Goal: Transaction & Acquisition: Purchase product/service

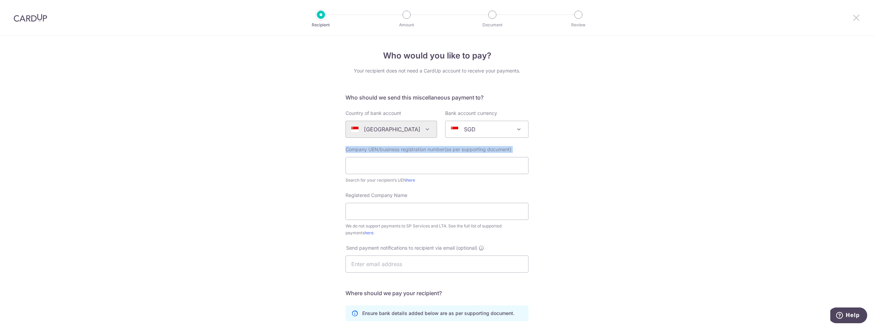
click at [859, 19] on icon at bounding box center [857, 17] width 8 height 9
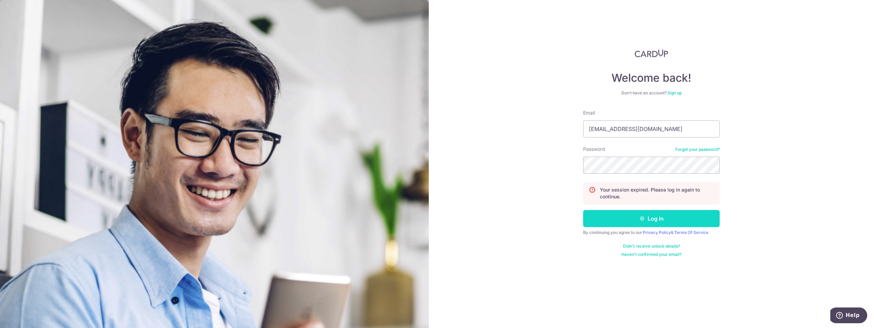
click at [640, 218] on icon "submit" at bounding box center [642, 218] width 5 height 5
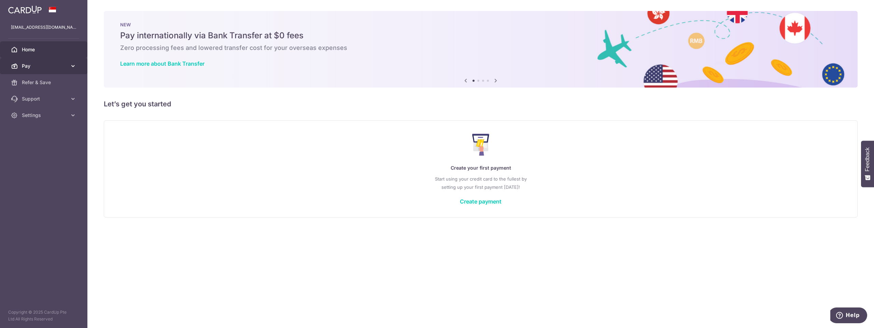
click at [39, 71] on link "Pay" at bounding box center [43, 66] width 87 height 16
click at [45, 99] on span "Recipients" at bounding box center [44, 98] width 45 height 7
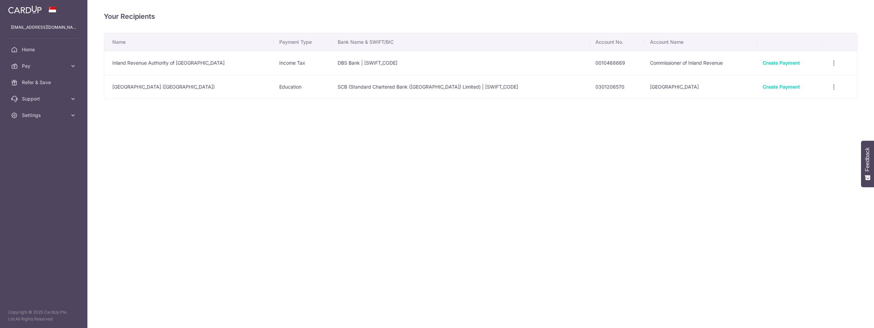
click at [70, 67] on icon at bounding box center [73, 66] width 7 height 7
click at [167, 87] on td "International Community School (Singapore)" at bounding box center [189, 87] width 170 height 24
drag, startPoint x: 500, startPoint y: 87, endPoint x: 546, endPoint y: 88, distance: 45.8
click at [500, 87] on td "SCB (Standard Chartered Bank (Singapore) Limited) | SCBLSG22XXX" at bounding box center [461, 87] width 258 height 24
click at [780, 87] on link "Create Payment" at bounding box center [781, 87] width 37 height 6
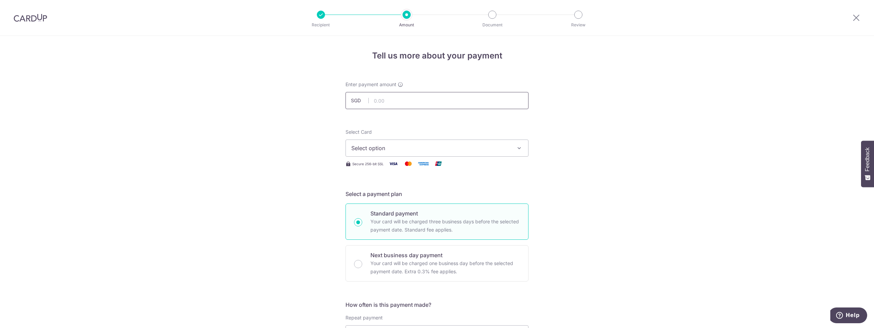
click at [387, 103] on input "text" at bounding box center [437, 100] width 183 height 17
click at [387, 99] on input "text" at bounding box center [437, 100] width 183 height 17
click at [398, 101] on input "text" at bounding box center [437, 100] width 183 height 17
type input "5,895.00"
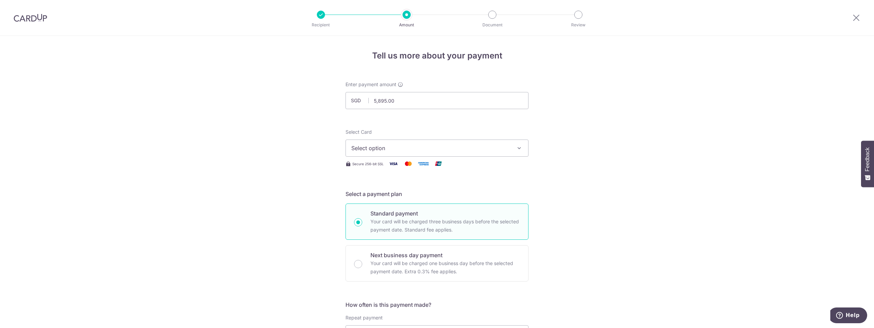
click at [391, 149] on span "Select option" at bounding box center [430, 148] width 159 height 8
click at [389, 197] on span "**** 5329" at bounding box center [381, 197] width 26 height 8
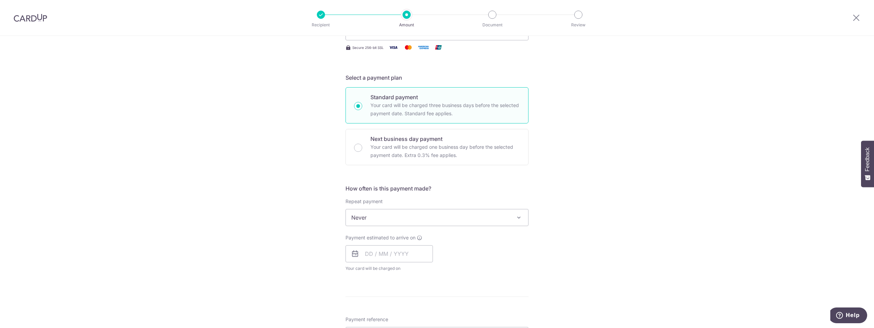
scroll to position [123, 0]
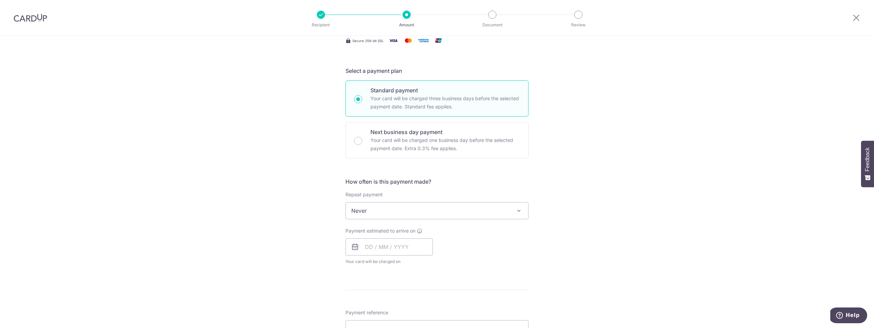
click at [265, 171] on div "Tell us more about your payment Enter payment amount SGD 5,895.00 5895.00 Selec…" at bounding box center [437, 222] width 874 height 618
click at [255, 206] on div "Tell us more about your payment Enter payment amount SGD 5,895.00 5895.00 Selec…" at bounding box center [437, 222] width 874 height 618
click at [283, 162] on div "Tell us more about your payment Enter payment amount SGD 5,895.00 5895.00 Selec…" at bounding box center [437, 222] width 874 height 618
click at [288, 219] on div "Tell us more about your payment Enter payment amount SGD 5,895.00 5895.00 Selec…" at bounding box center [437, 222] width 874 height 618
click at [365, 248] on input "text" at bounding box center [389, 246] width 87 height 17
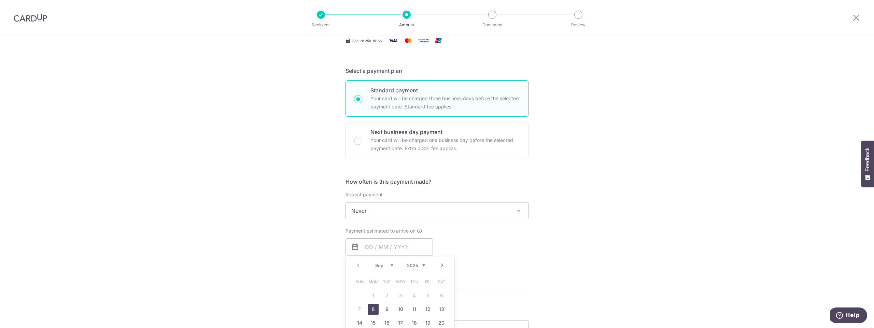
click at [287, 251] on div "Tell us more about your payment Enter payment amount SGD 5,895.00 5895.00 Selec…" at bounding box center [437, 222] width 874 height 618
click at [247, 183] on div "Tell us more about your payment Enter payment amount SGD 5,895.00 5895.00 Selec…" at bounding box center [437, 222] width 874 height 618
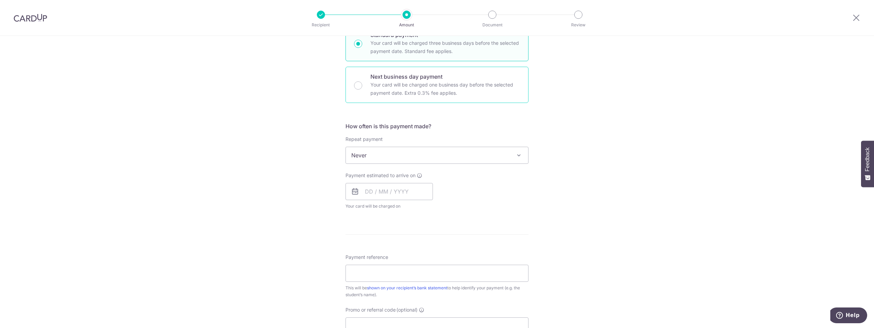
scroll to position [164, 0]
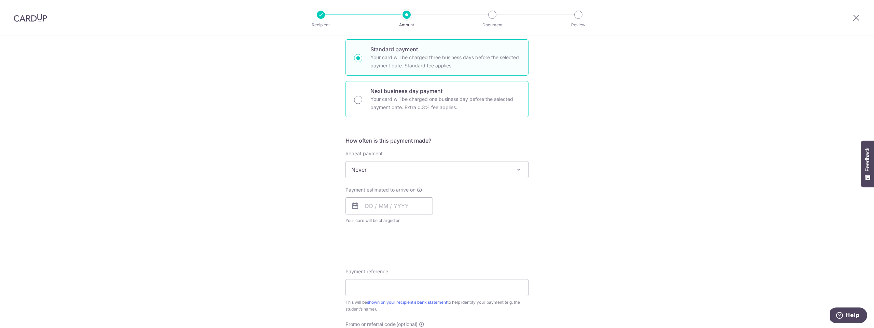
drag, startPoint x: 357, startPoint y: 100, endPoint x: 353, endPoint y: 102, distance: 4.3
click at [356, 100] on input "Next business day payment Your card will be charged one business day before the…" at bounding box center [358, 100] width 8 height 8
radio input "true"
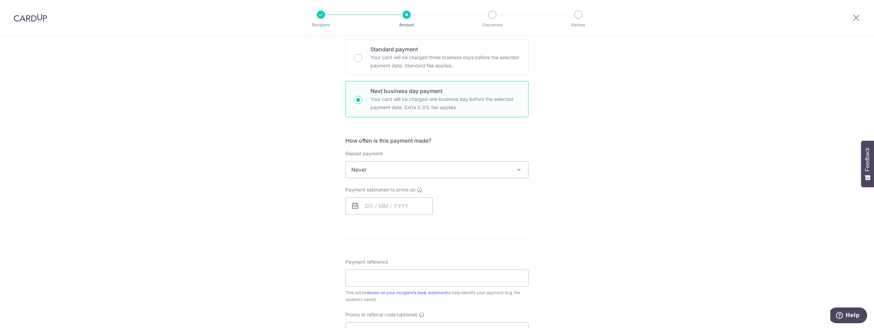
drag, startPoint x: 238, startPoint y: 160, endPoint x: 246, endPoint y: 179, distance: 20.2
click at [238, 161] on div "Tell us more about your payment Enter payment amount SGD 5,895.00 5895.00 Selec…" at bounding box center [437, 192] width 874 height 641
click at [363, 207] on input "text" at bounding box center [389, 205] width 87 height 17
click at [411, 254] on link "4" at bounding box center [414, 254] width 11 height 11
type input "[DATE]"
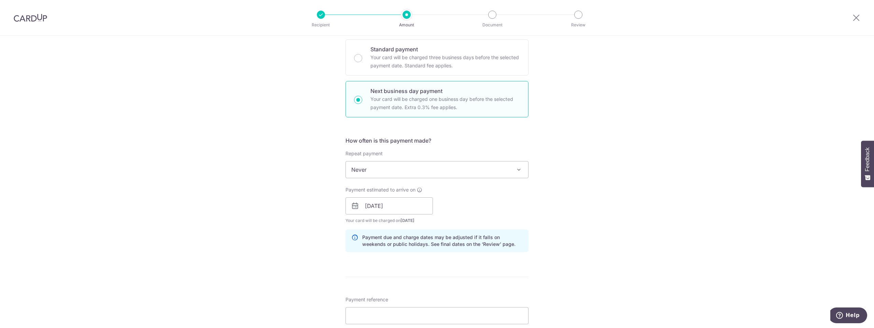
click at [301, 249] on div "Tell us more about your payment Enter payment amount SGD 5,895.00 5895.00 Selec…" at bounding box center [437, 211] width 874 height 679
click at [290, 209] on div "Tell us more about your payment Enter payment amount SGD 5,895.00 5895.00 Selec…" at bounding box center [437, 211] width 874 height 679
click at [390, 221] on span "Your card will be charged on 03/09/2025 for the first payment" at bounding box center [389, 220] width 87 height 7
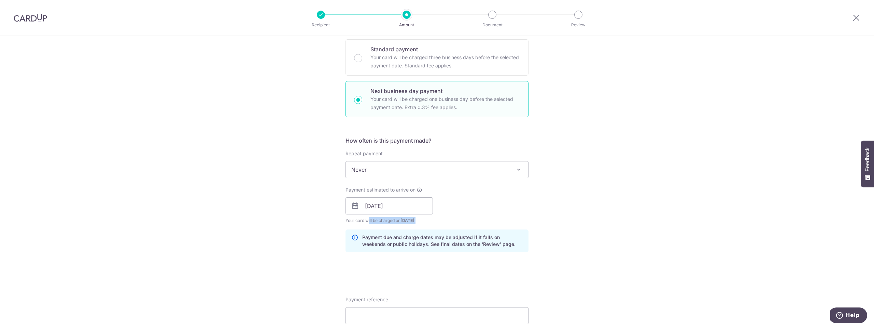
click at [391, 223] on span "Your card will be charged on 03/09/2025 for the first payment" at bounding box center [389, 220] width 87 height 7
click at [306, 221] on div "Tell us more about your payment Enter payment amount SGD 5,895.00 5895.00 Selec…" at bounding box center [437, 211] width 874 height 679
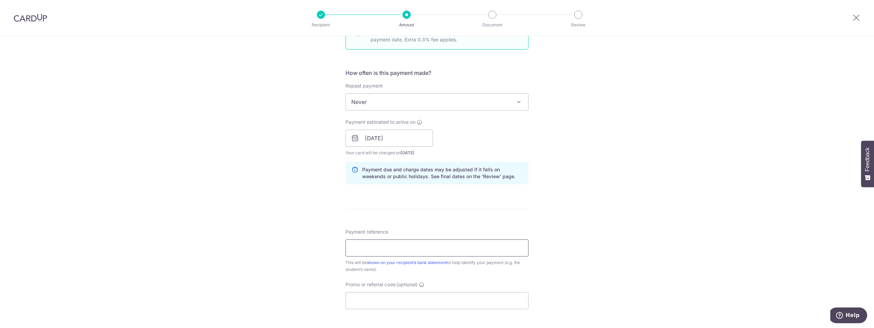
scroll to position [246, 0]
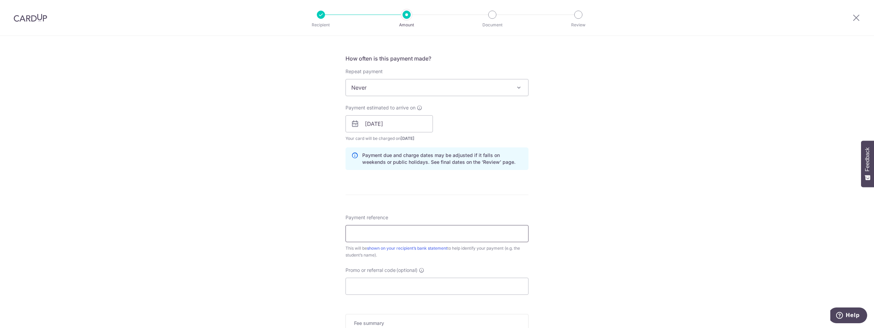
click at [406, 234] on input "Payment reference" at bounding box center [437, 233] width 183 height 17
click at [378, 229] on input "Payment reference" at bounding box center [437, 233] width 183 height 17
click at [355, 284] on input "Promo or referral code (optional)" at bounding box center [437, 285] width 183 height 17
click at [392, 229] on input "EstherHuh" at bounding box center [437, 233] width 183 height 17
click at [393, 231] on input "EstherHuh" at bounding box center [437, 233] width 183 height 17
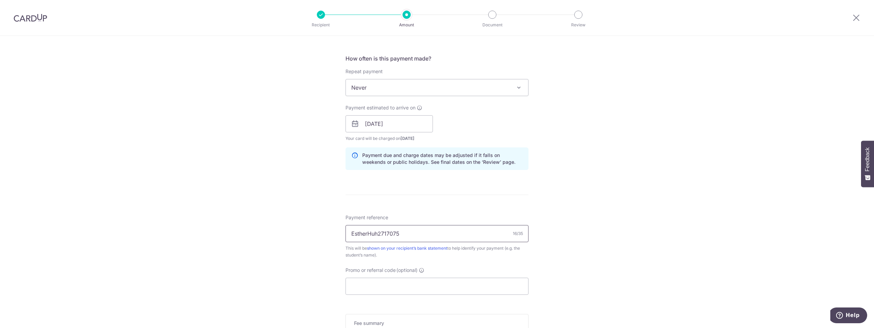
type input "EstherHuh2717075"
click at [298, 243] on div "Tell us more about your payment Enter payment amount SGD 5,895.00 5895.00 Selec…" at bounding box center [437, 129] width 874 height 679
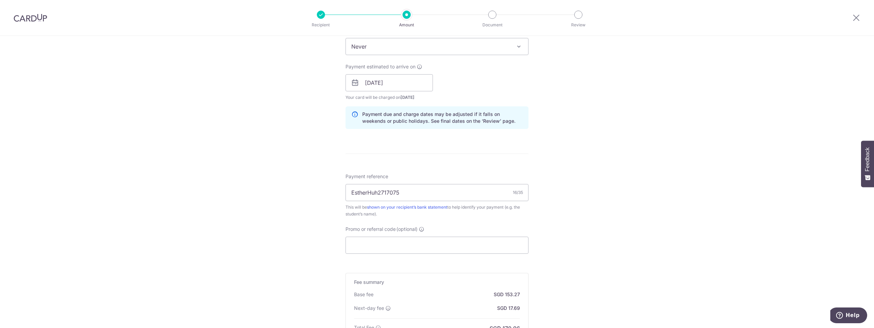
click at [294, 261] on div "Tell us more about your payment Enter payment amount SGD 5,895.00 5895.00 Selec…" at bounding box center [437, 88] width 874 height 679
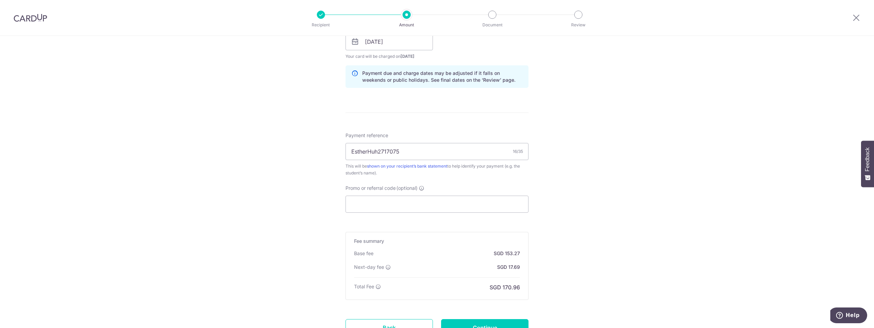
click at [307, 217] on div "Tell us more about your payment Enter payment amount SGD 5,895.00 5895.00 Selec…" at bounding box center [437, 47] width 874 height 679
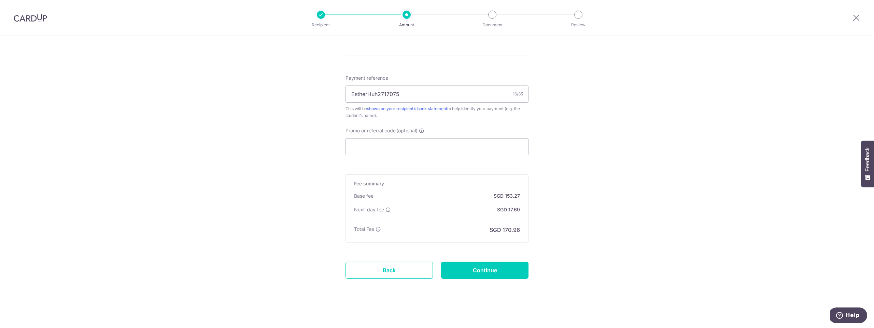
scroll to position [387, 0]
click at [518, 206] on div "Fee summary Base fee SGD 153.27 Extend fee Next-day fee SGD 17.69 Total Fee SGD…" at bounding box center [437, 206] width 183 height 68
click at [509, 194] on p "SGD 153.27" at bounding box center [507, 193] width 26 height 7
click at [509, 207] on p "SGD 17.69" at bounding box center [508, 207] width 23 height 7
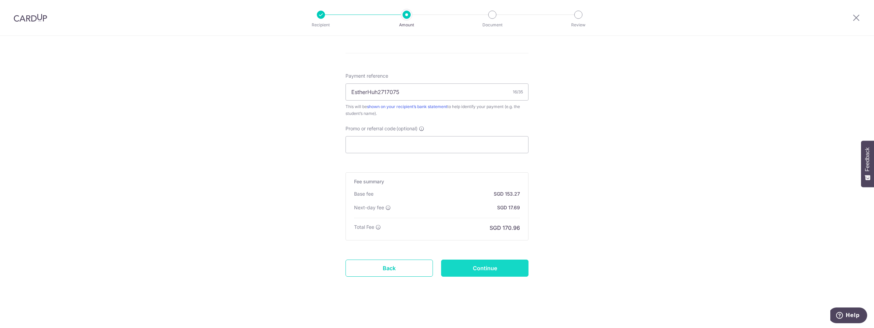
click at [488, 267] on input "Continue" at bounding box center [484, 267] width 87 height 17
type input "Create Schedule"
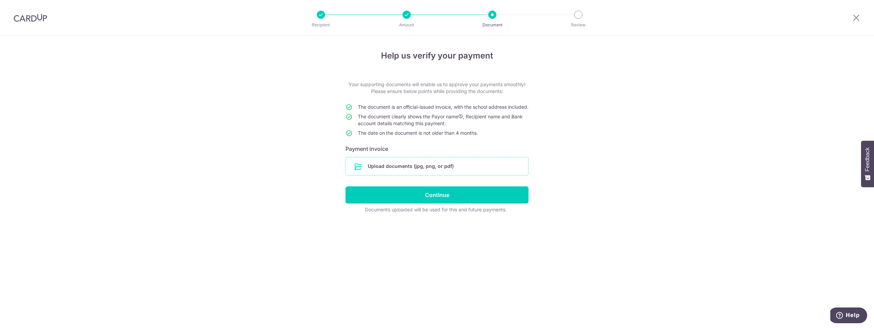
click at [411, 175] on input "file" at bounding box center [437, 166] width 182 height 18
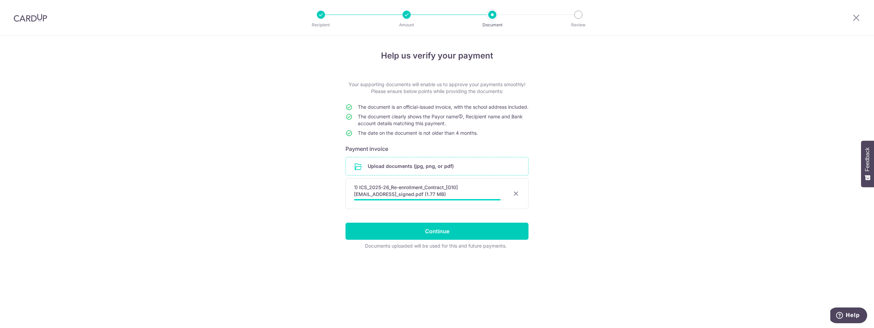
click at [597, 144] on div "Help us verify your payment Your supporting documents will enable us to approve…" at bounding box center [437, 182] width 874 height 292
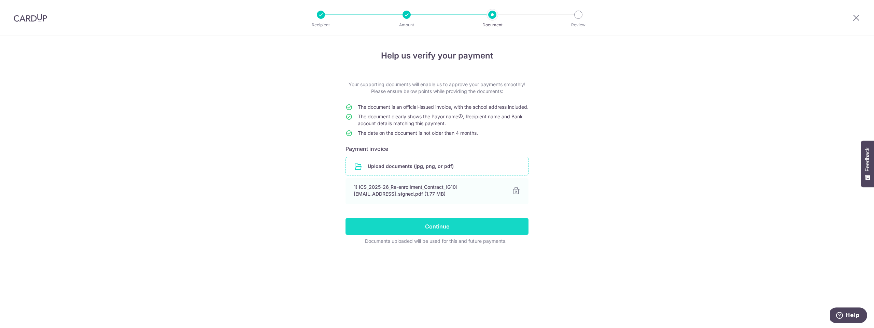
click at [439, 230] on input "Continue" at bounding box center [437, 226] width 183 height 17
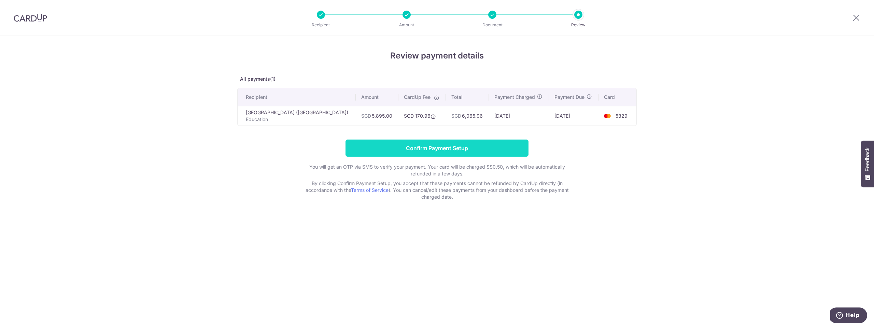
click at [438, 151] on input "Confirm Payment Setup" at bounding box center [437, 147] width 183 height 17
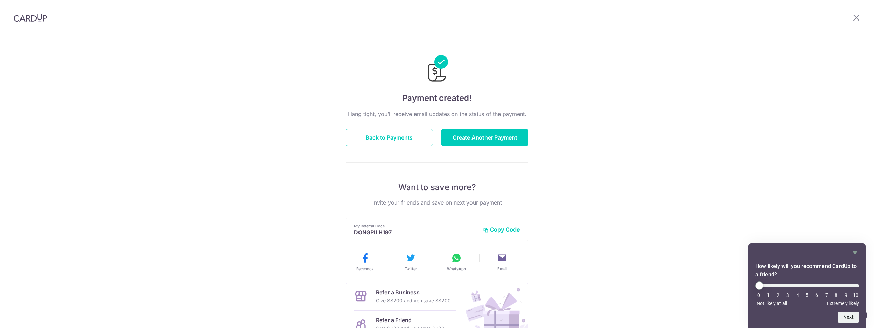
click at [605, 169] on div "Payment created! Hang tight, you’ll receive email updates on the status of the …" at bounding box center [437, 218] width 874 height 365
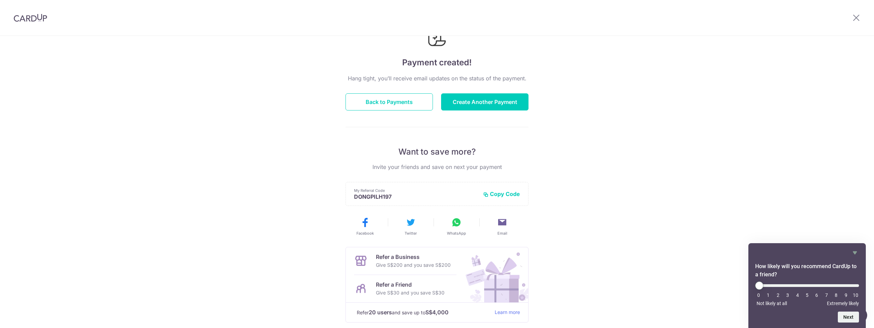
scroll to position [73, 0]
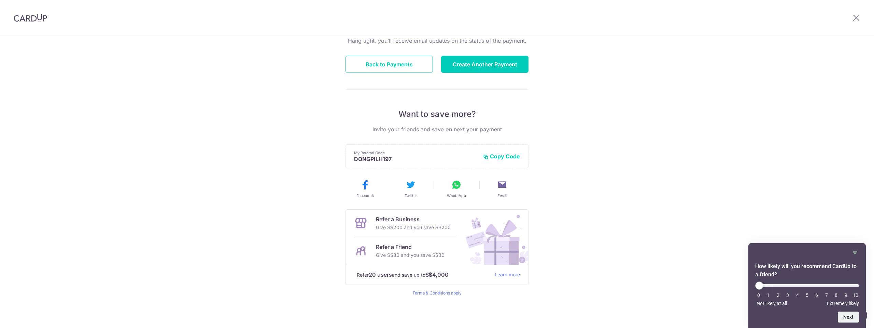
click at [416, 227] on p "Give S$200 and you save S$200" at bounding box center [413, 227] width 75 height 8
click at [410, 257] on p "Give S$30 and you save S$30" at bounding box center [410, 255] width 69 height 8
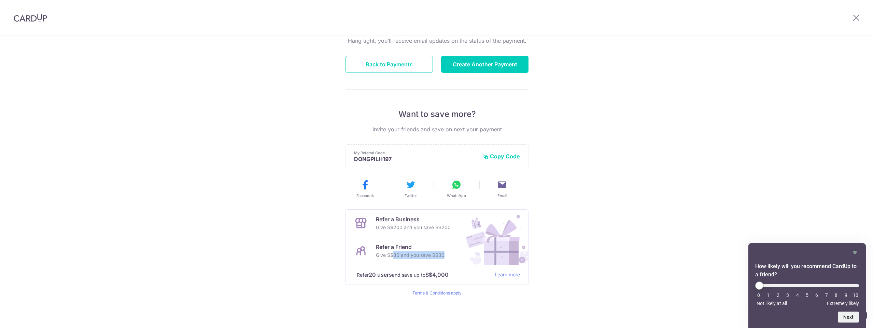
click at [410, 257] on p "Give S$30 and you save S$30" at bounding box center [410, 255] width 69 height 8
click at [425, 257] on p "Give S$30 and you save S$30" at bounding box center [410, 255] width 69 height 8
drag, startPoint x: 407, startPoint y: 275, endPoint x: 460, endPoint y: 274, distance: 52.9
click at [460, 274] on p "Refer 20 users and save up to S$4,000" at bounding box center [423, 274] width 133 height 9
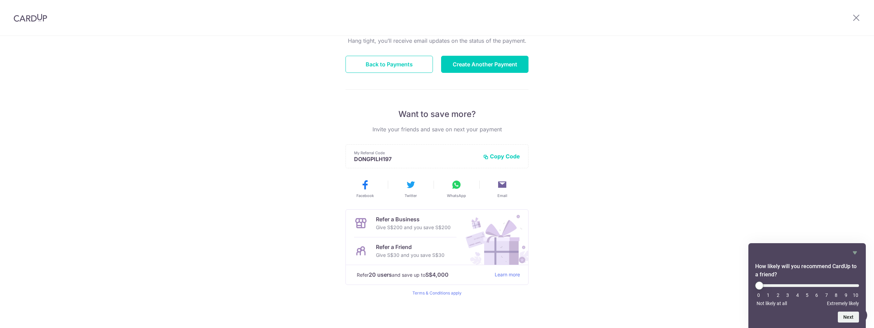
click at [460, 274] on p "Refer 20 users and save up to S$4,000" at bounding box center [423, 274] width 133 height 9
drag, startPoint x: 458, startPoint y: 275, endPoint x: 344, endPoint y: 275, distance: 114.1
click at [344, 275] on div "Payment created! Hang tight, you’ll receive email updates on the status of the …" at bounding box center [437, 145] width 874 height 365
click at [310, 289] on div "Payment created! Hang tight, you’ll receive email updates on the status of the …" at bounding box center [437, 145] width 874 height 365
click at [500, 185] on icon at bounding box center [502, 184] width 11 height 11
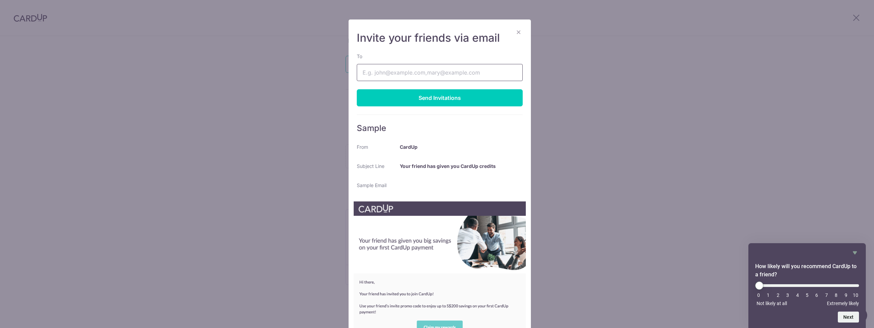
click at [419, 74] on input "To" at bounding box center [440, 72] width 166 height 17
type input "mini7400@gmail.com"
drag, startPoint x: 433, startPoint y: 94, endPoint x: 375, endPoint y: 143, distance: 76.6
click at [375, 143] on div "Invite your friends via email To mini7400@gmail.com Send Invitations Sample Fro…" at bounding box center [440, 186] width 182 height 335
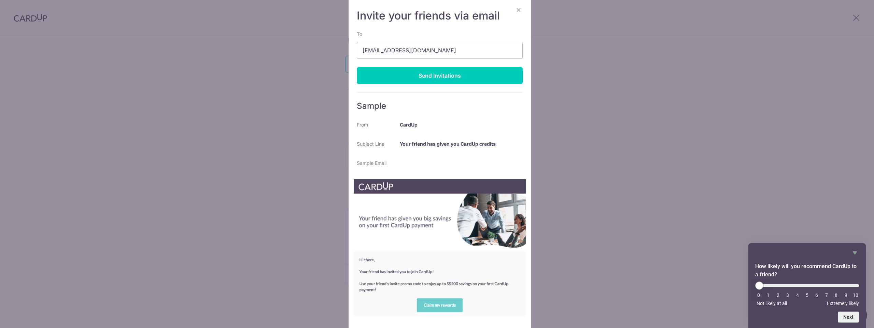
scroll to position [0, 0]
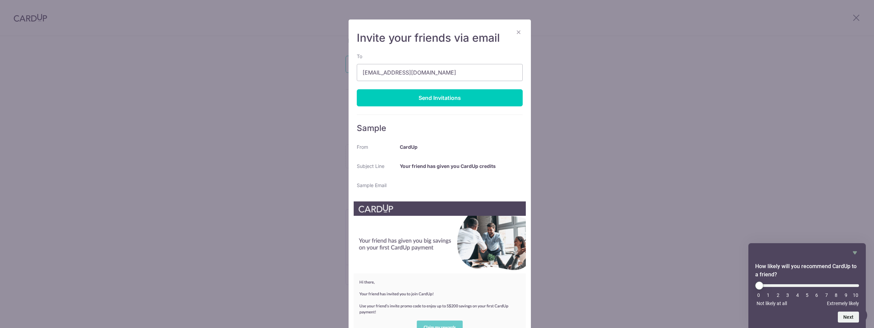
click at [517, 32] on button "×" at bounding box center [519, 32] width 8 height 8
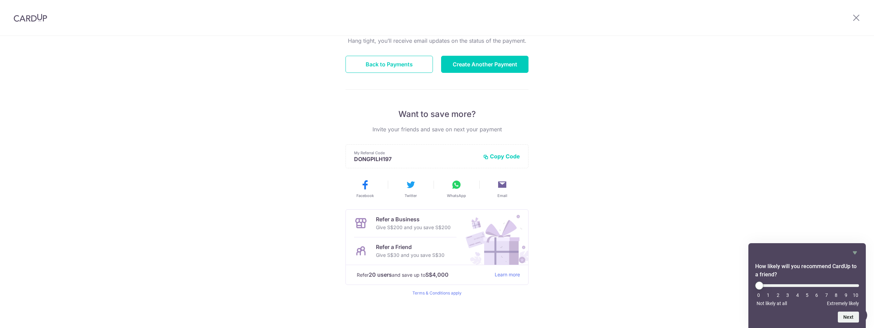
click at [598, 104] on div "Payment created! Hang tight, you’ll receive email updates on the status of the …" at bounding box center [437, 145] width 874 height 365
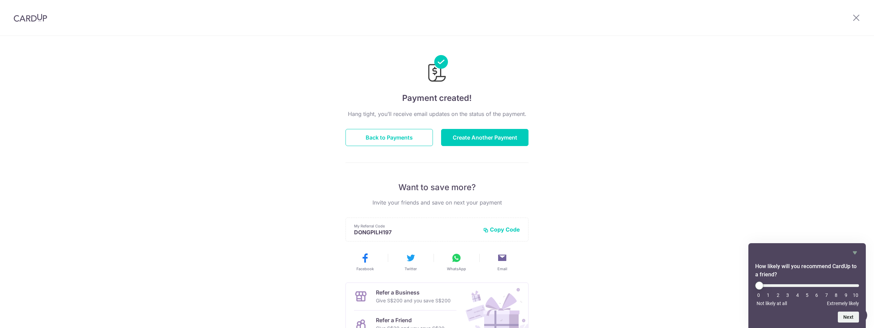
click at [537, 99] on div "Payment created! Hang tight, you’ll receive email updates on the status of the …" at bounding box center [437, 218] width 874 height 365
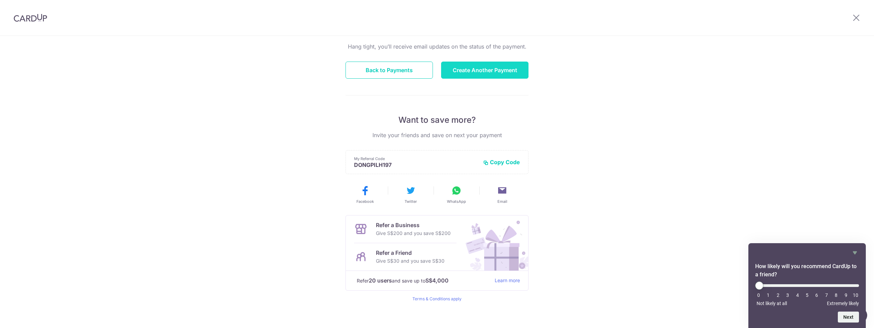
scroll to position [73, 0]
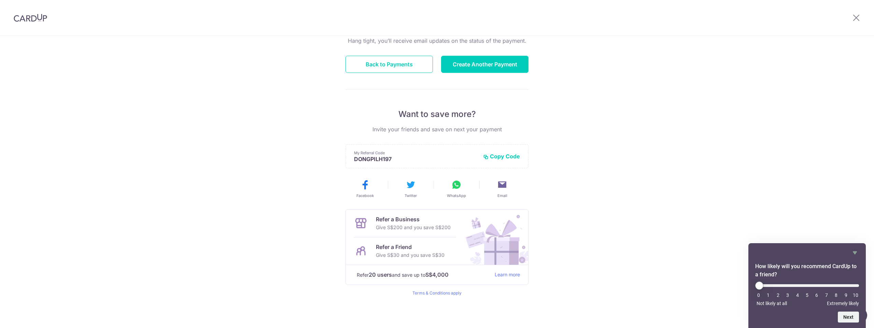
click at [655, 162] on div "Payment created! Hang tight, you’ll receive email updates on the status of the …" at bounding box center [437, 145] width 874 height 365
drag, startPoint x: 406, startPoint y: 67, endPoint x: 563, endPoint y: 124, distance: 167.4
click at [563, 124] on div "Payment created! Hang tight, you’ll receive email updates on the status of the …" at bounding box center [437, 145] width 874 height 365
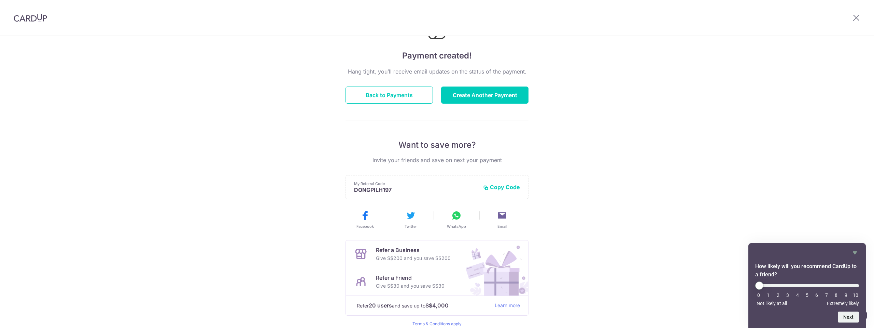
scroll to position [0, 0]
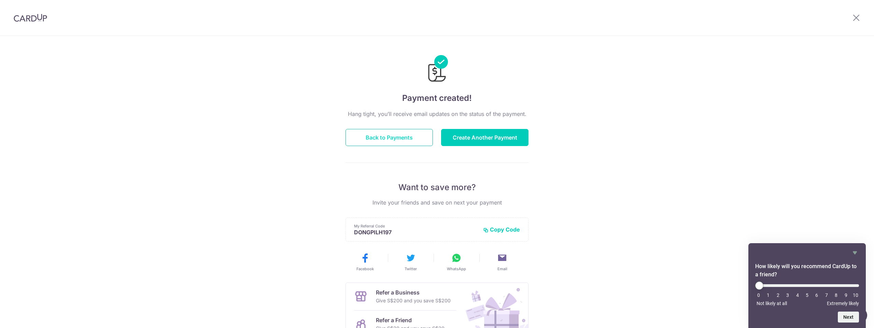
click at [386, 138] on button "Back to Payments" at bounding box center [389, 137] width 87 height 17
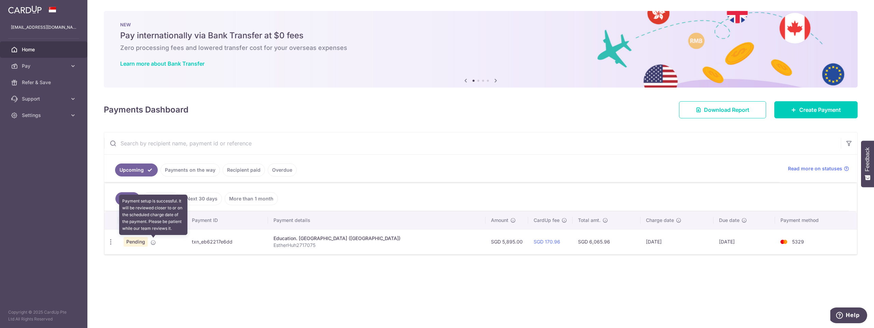
click at [155, 241] on icon at bounding box center [153, 241] width 5 height 5
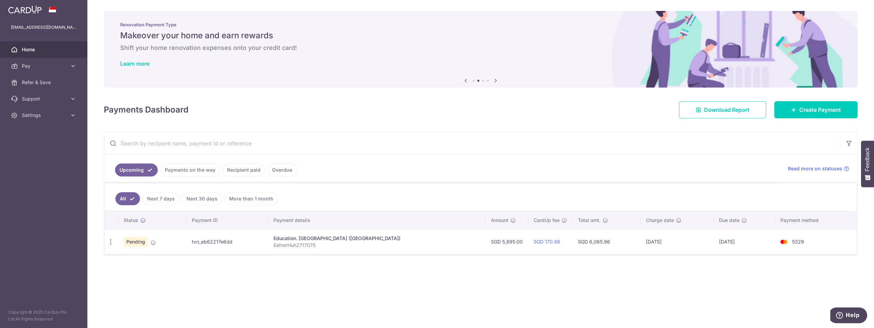
click at [215, 277] on div "× Pause Schedule Pause all future payments in this series Pause just this one p…" at bounding box center [480, 164] width 787 height 328
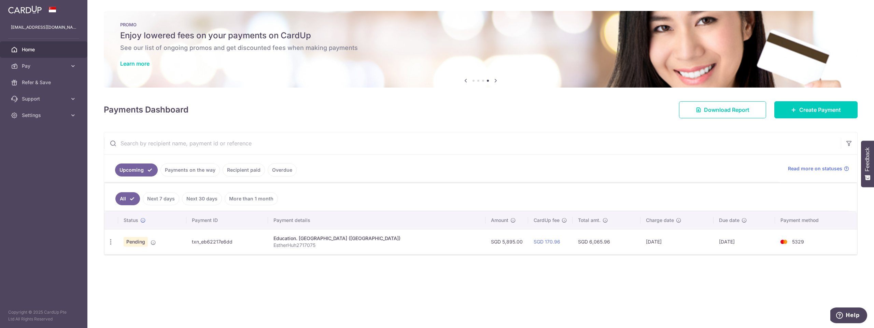
click at [303, 114] on div "Payments Dashboard Download Report Create Payment" at bounding box center [481, 108] width 754 height 20
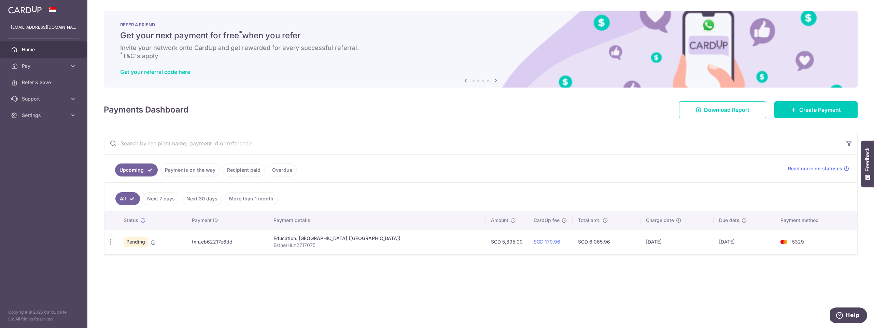
click at [298, 123] on div "× Pause Schedule Pause all future payments in this series Pause just this one p…" at bounding box center [480, 164] width 787 height 328
drag, startPoint x: 200, startPoint y: 107, endPoint x: 99, endPoint y: 107, distance: 101.1
click at [99, 107] on div "× Pause Schedule Pause all future payments in this series Pause just this one p…" at bounding box center [480, 164] width 787 height 328
click at [141, 113] on h4 "Payments Dashboard" at bounding box center [146, 109] width 85 height 12
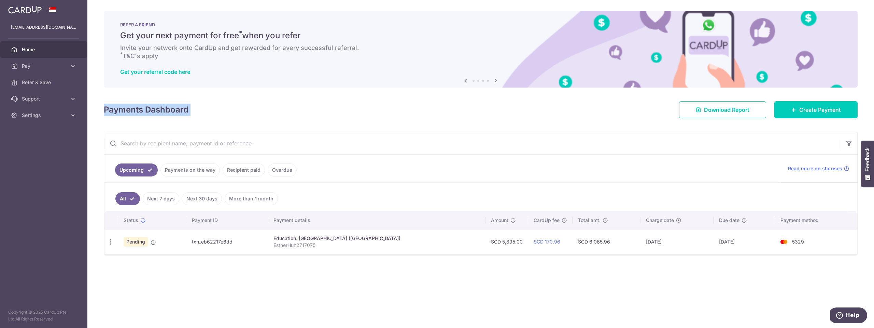
click at [141, 113] on h4 "Payments Dashboard" at bounding box center [146, 109] width 85 height 12
click at [149, 114] on h4 "Payments Dashboard" at bounding box center [146, 109] width 85 height 12
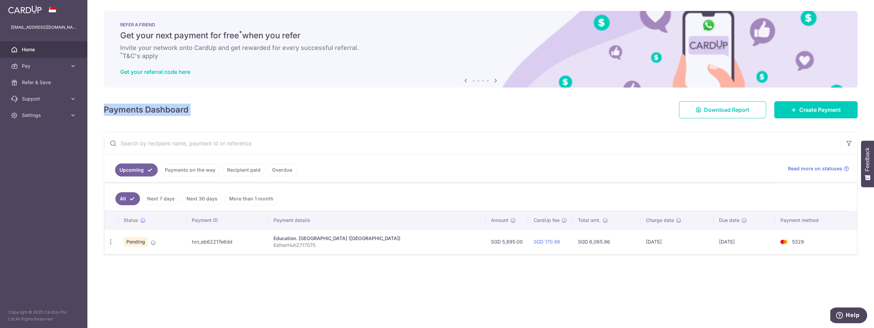
click at [149, 114] on h4 "Payments Dashboard" at bounding box center [146, 109] width 85 height 12
